Goal: Connect with others: Connect with other users

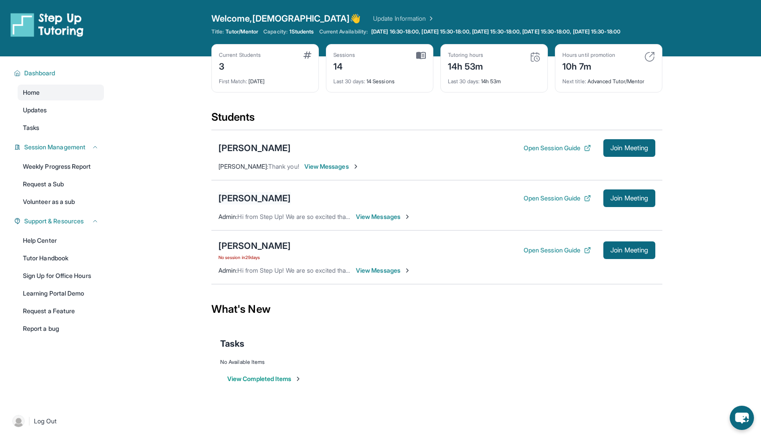
scroll to position [63, 0]
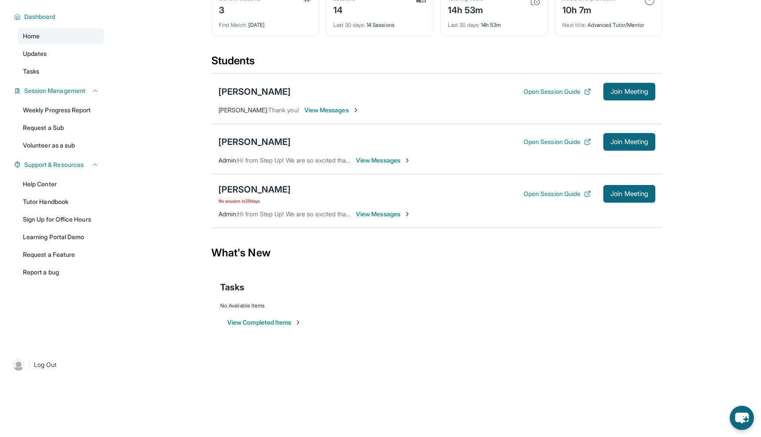
click at [240, 144] on div "[PERSON_NAME]" at bounding box center [255, 142] width 72 height 12
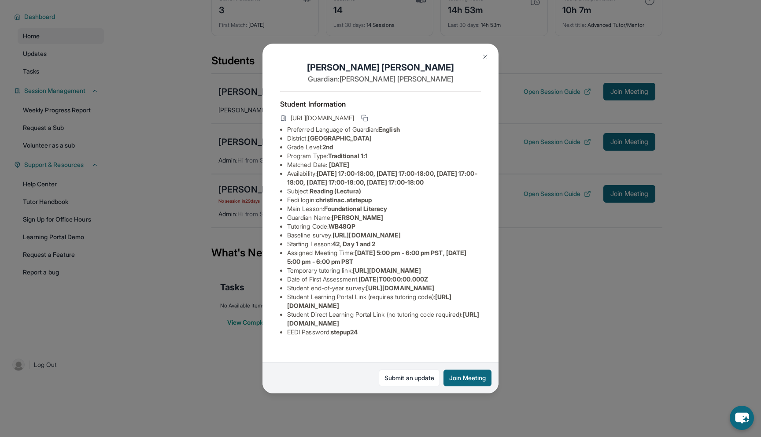
scroll to position [74, 0]
click at [486, 59] on img at bounding box center [485, 56] width 7 height 7
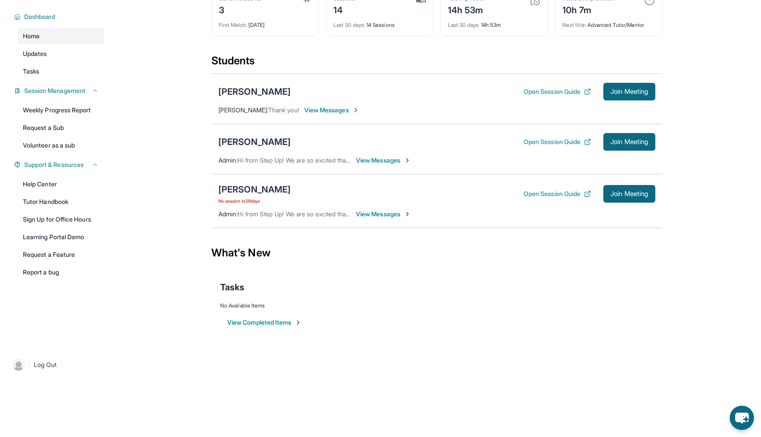
click at [246, 145] on div "[PERSON_NAME]" at bounding box center [255, 142] width 72 height 12
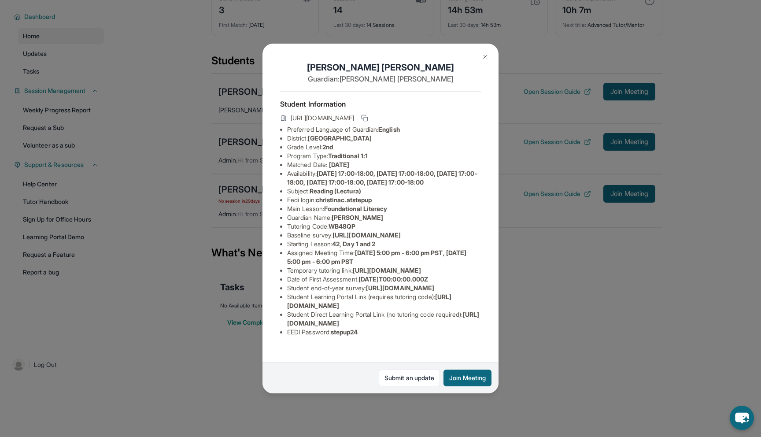
click at [479, 56] on button at bounding box center [486, 57] width 18 height 18
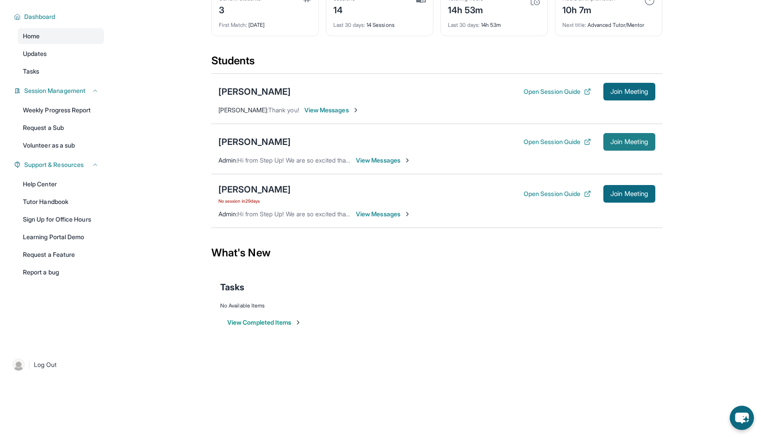
click at [644, 141] on span "Join Meeting" at bounding box center [630, 141] width 38 height 5
click at [252, 140] on div "[PERSON_NAME]" at bounding box center [255, 142] width 72 height 12
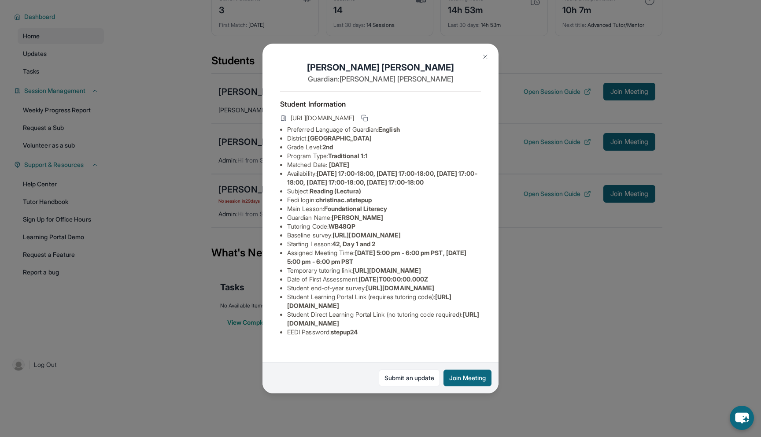
scroll to position [68, 0]
click at [487, 55] on img at bounding box center [485, 56] width 7 height 7
